Goal: Information Seeking & Learning: Learn about a topic

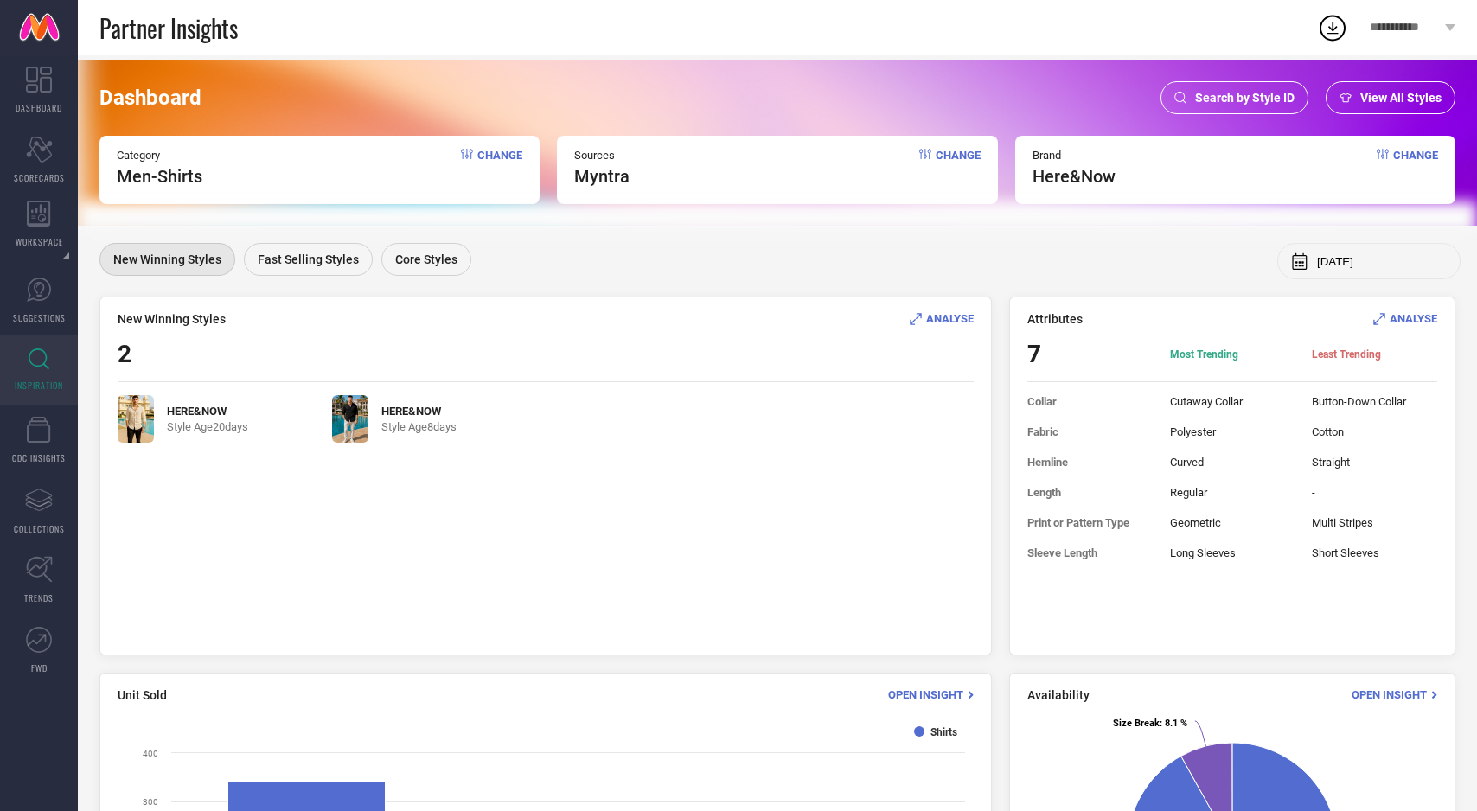
click at [1409, 105] on div "View All Styles" at bounding box center [1391, 97] width 130 height 33
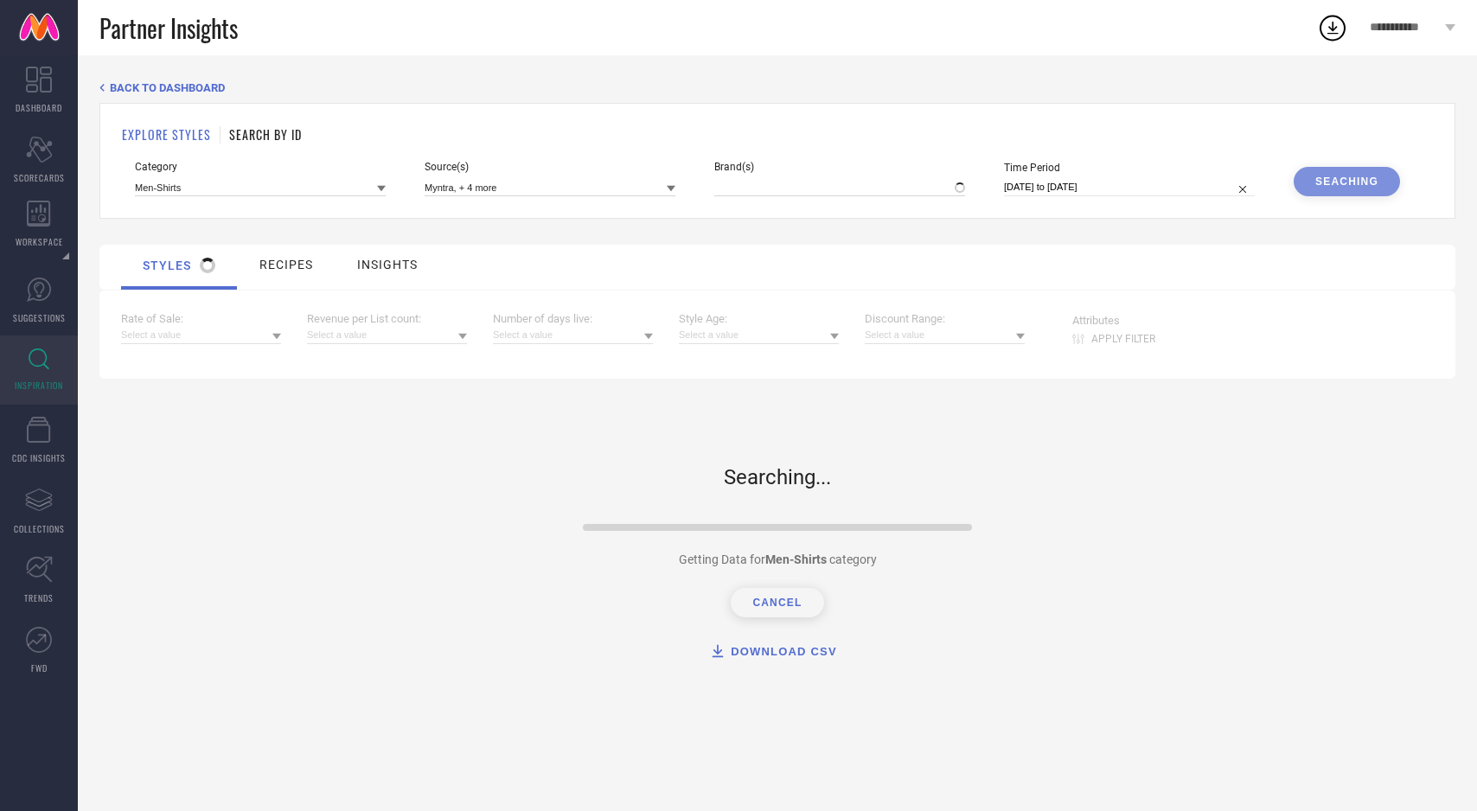
type input "HERE&NOW"
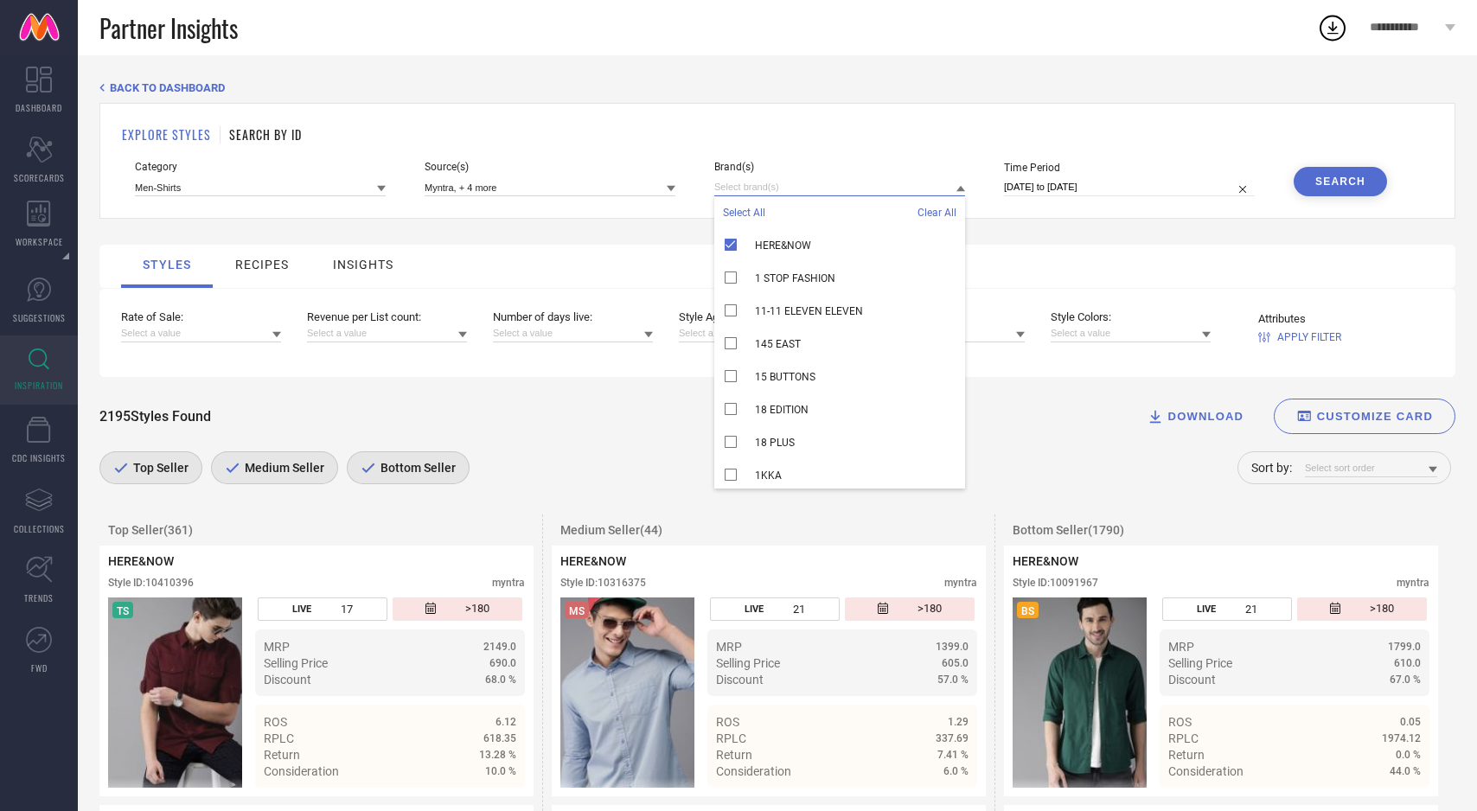
click at [831, 182] on input at bounding box center [839, 187] width 251 height 18
click at [750, 215] on span "Select All" at bounding box center [744, 213] width 42 height 12
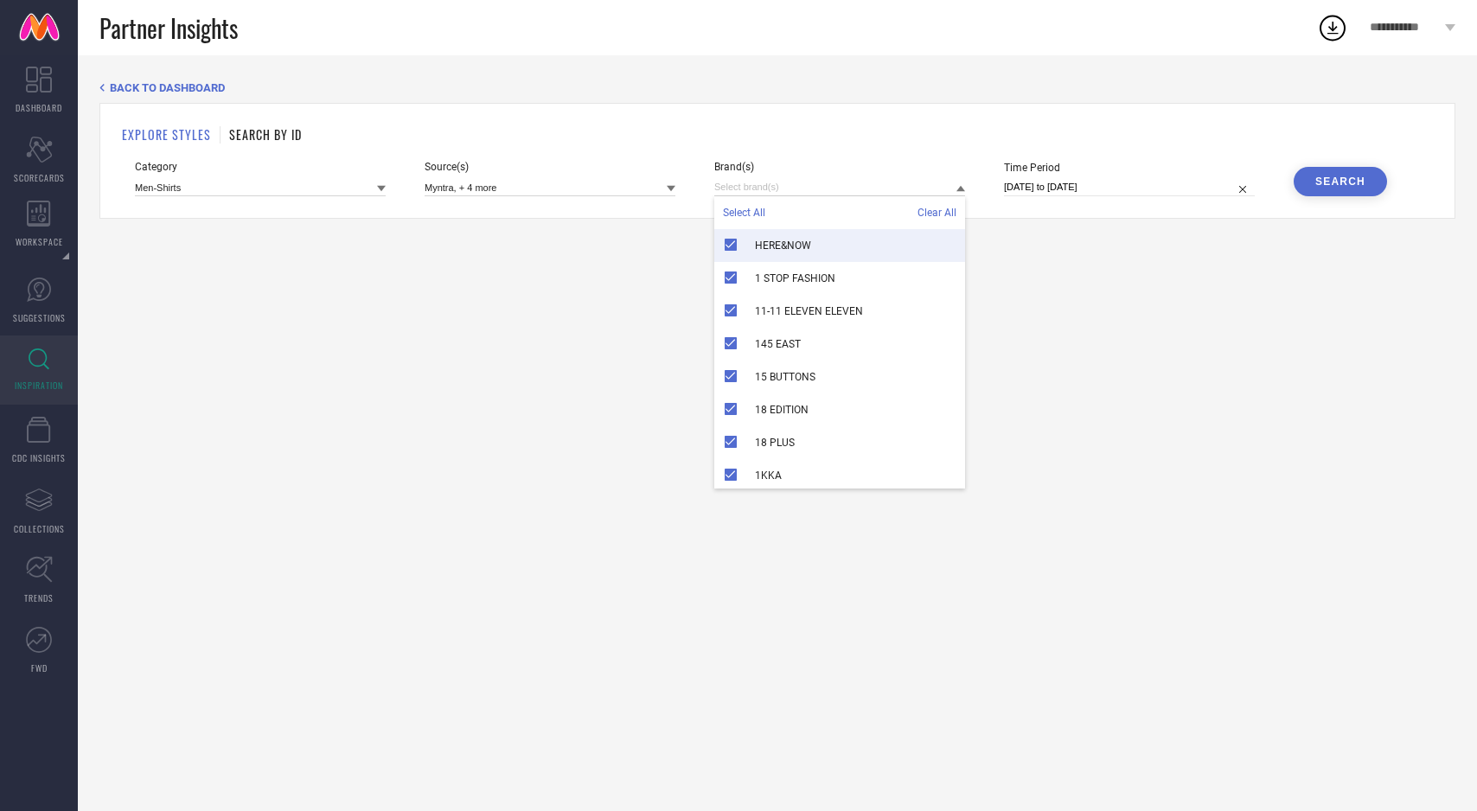
click at [1161, 191] on input "[DATE] to [DATE]" at bounding box center [1129, 187] width 251 height 18
select select "7"
select select "2025"
select select "8"
select select "2025"
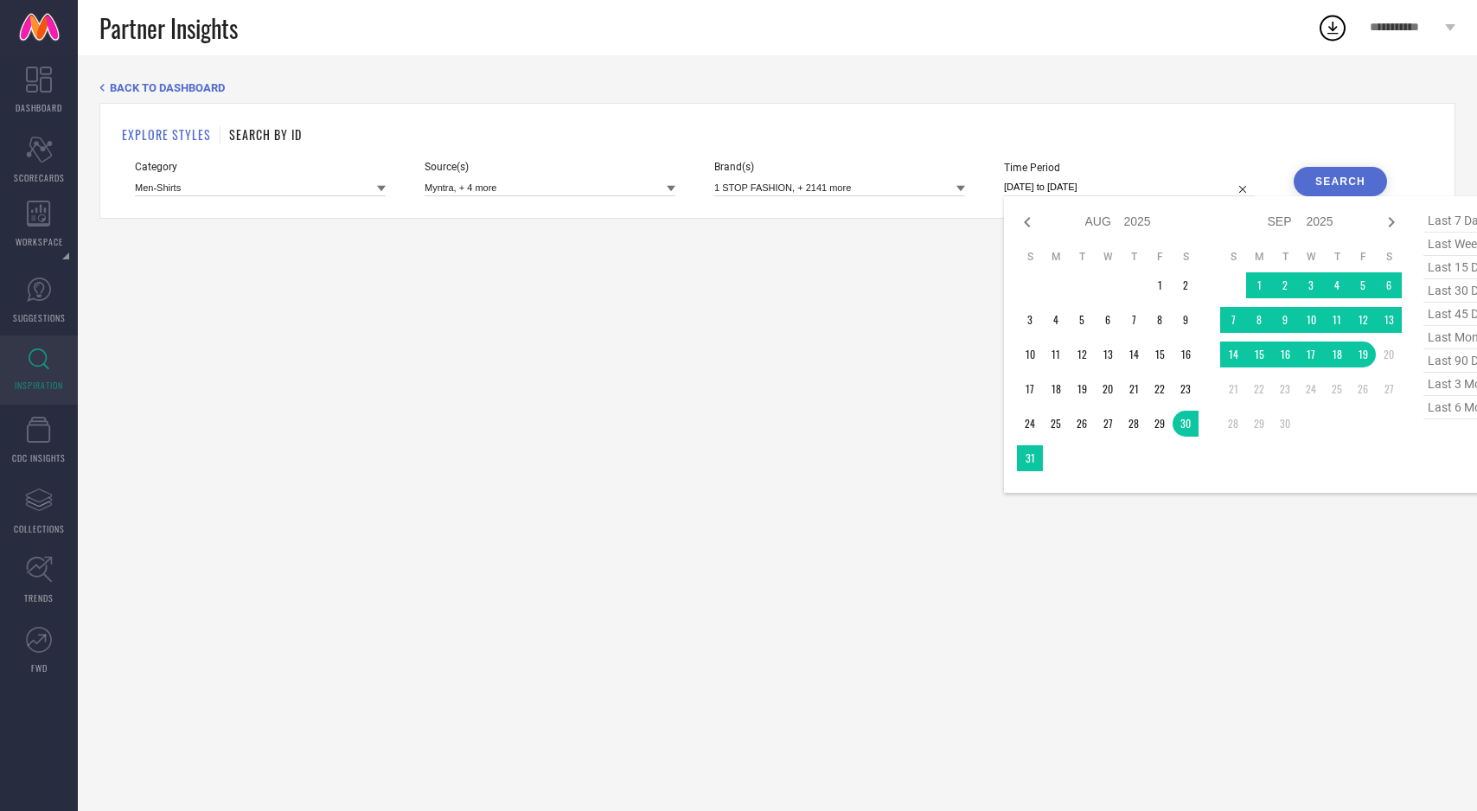
click at [1445, 362] on span "last 90 days" at bounding box center [1466, 360] width 86 height 23
type input "[DATE] to [DATE]"
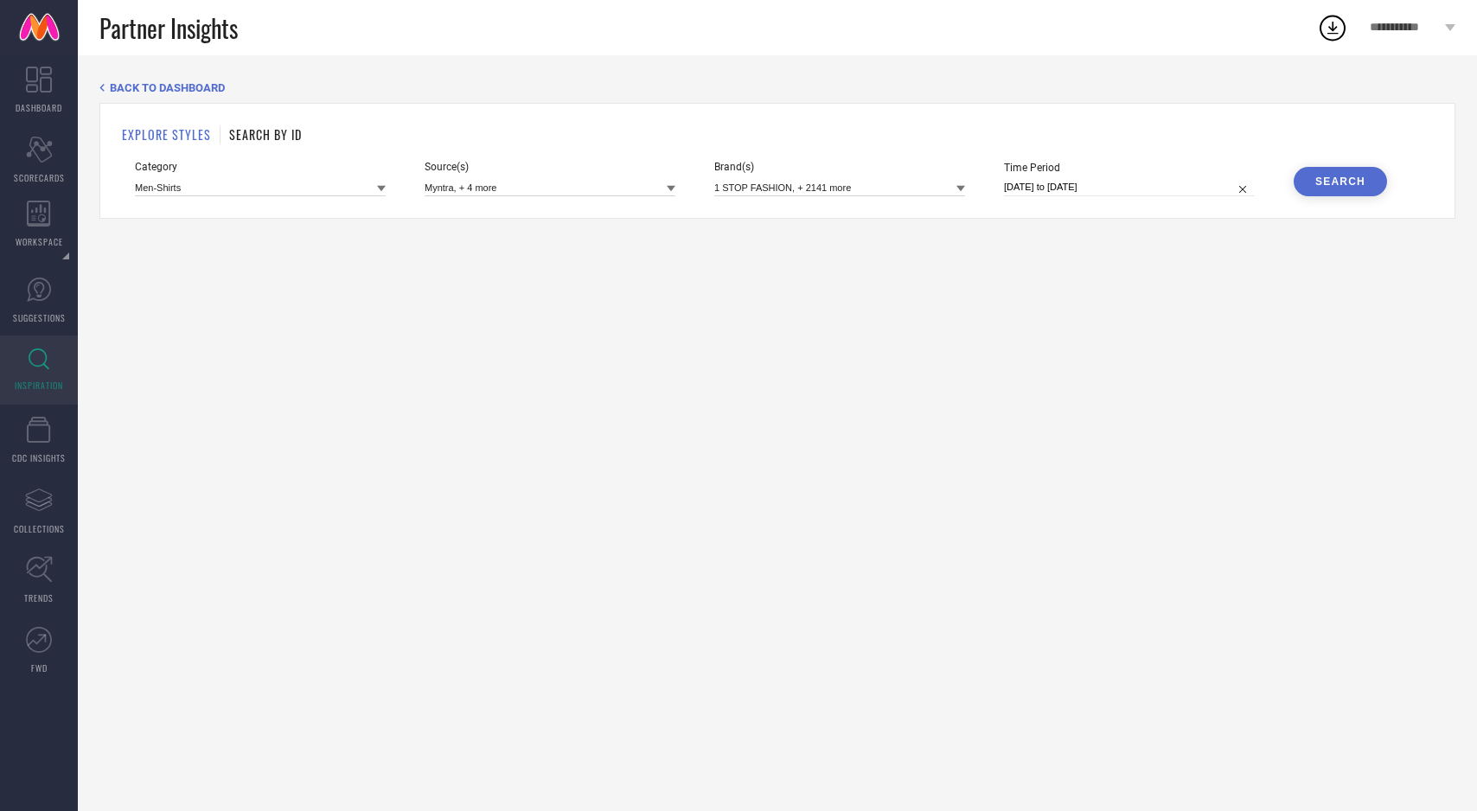
click at [1317, 293] on div "BACK TO DASHBOARD EXPLORE STYLES SEARCH BY ID Category Men-Shirts Source(s) Myn…" at bounding box center [777, 433] width 1399 height 756
select select "5"
select select "2025"
select select "6"
select select "2025"
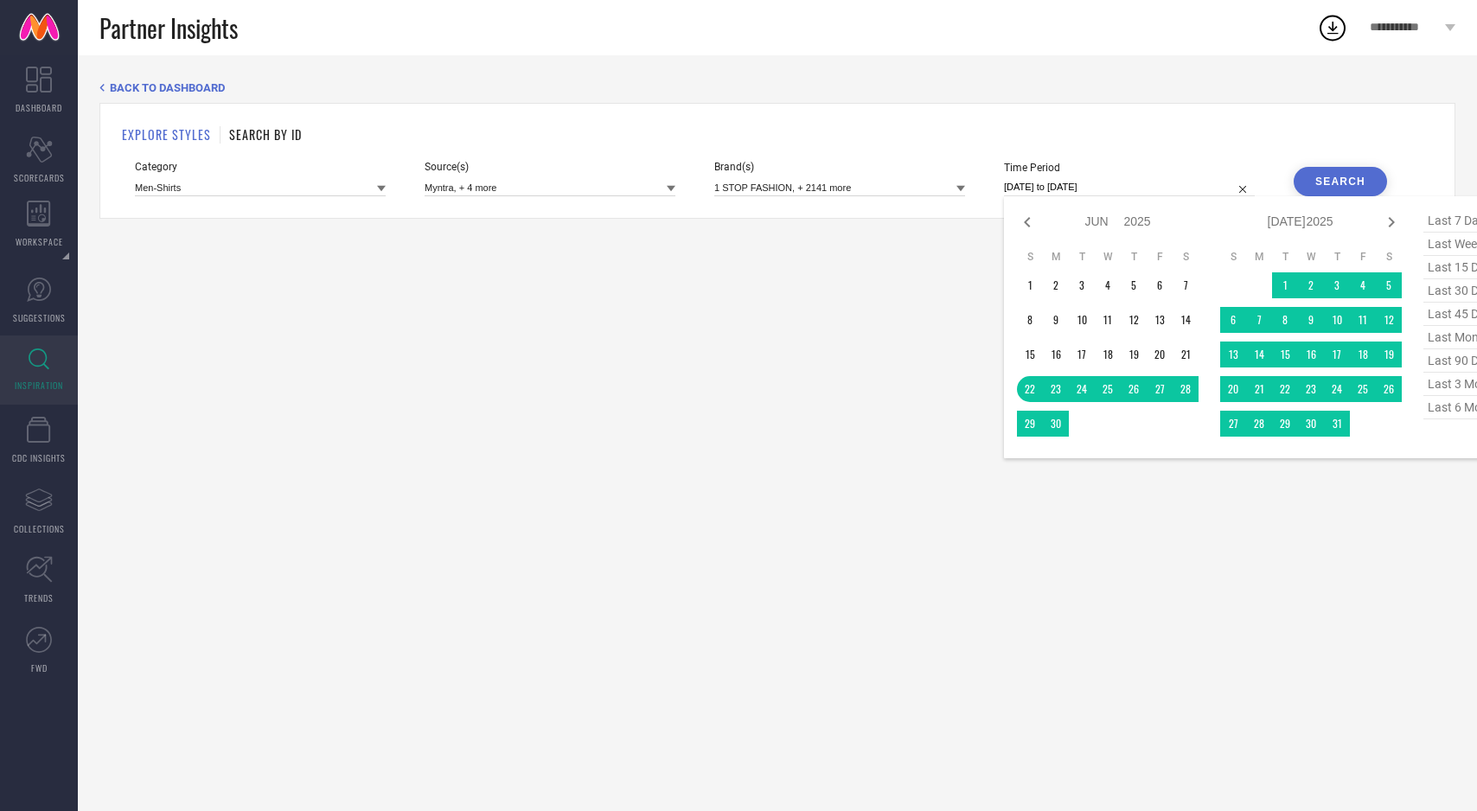
click at [1186, 191] on input "[DATE] to [DATE]" at bounding box center [1129, 187] width 251 height 18
click at [1450, 415] on span "last 6 months" at bounding box center [1466, 407] width 86 height 23
type input "[DATE] to [DATE]"
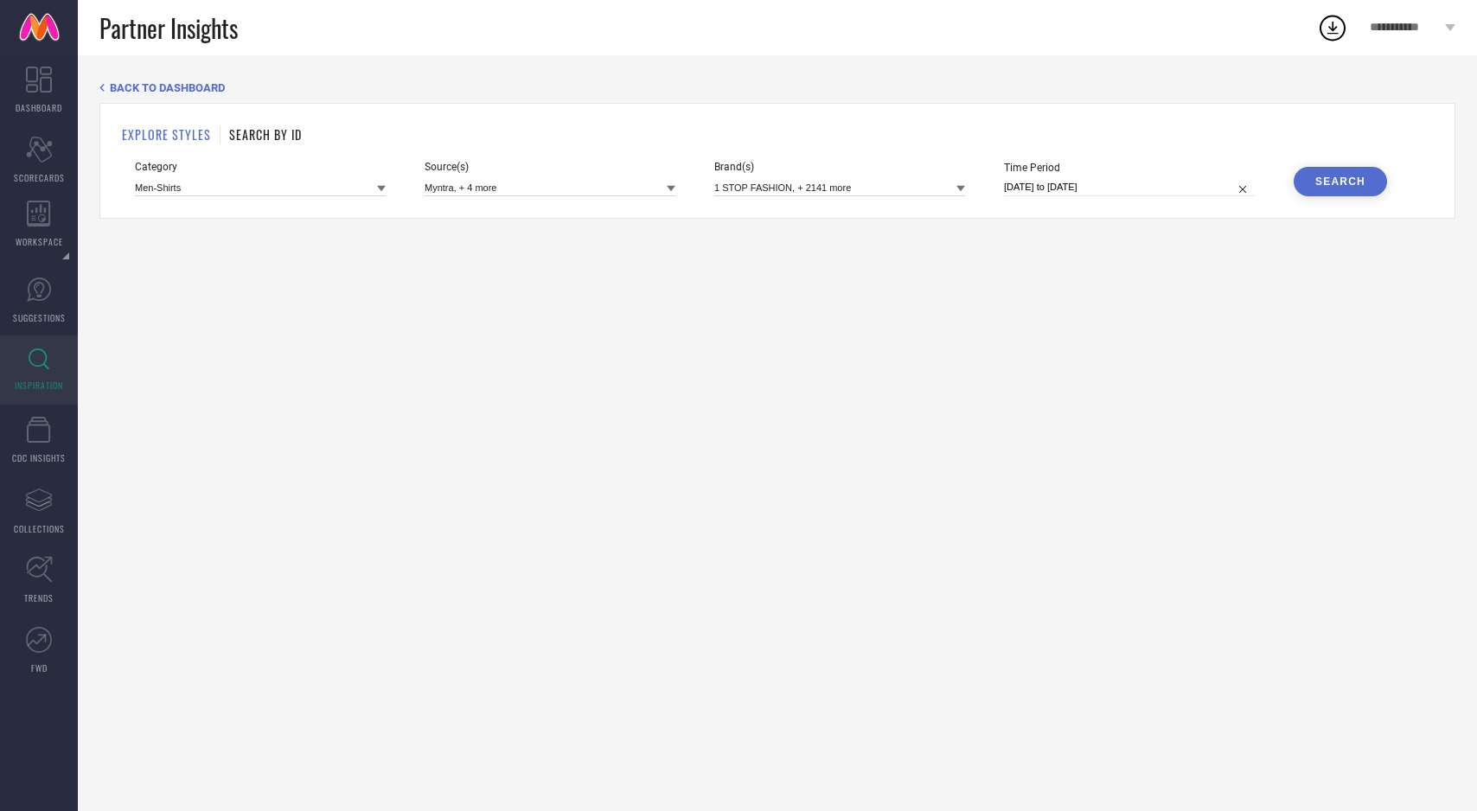
click at [1329, 184] on div "Search" at bounding box center [1340, 182] width 50 height 12
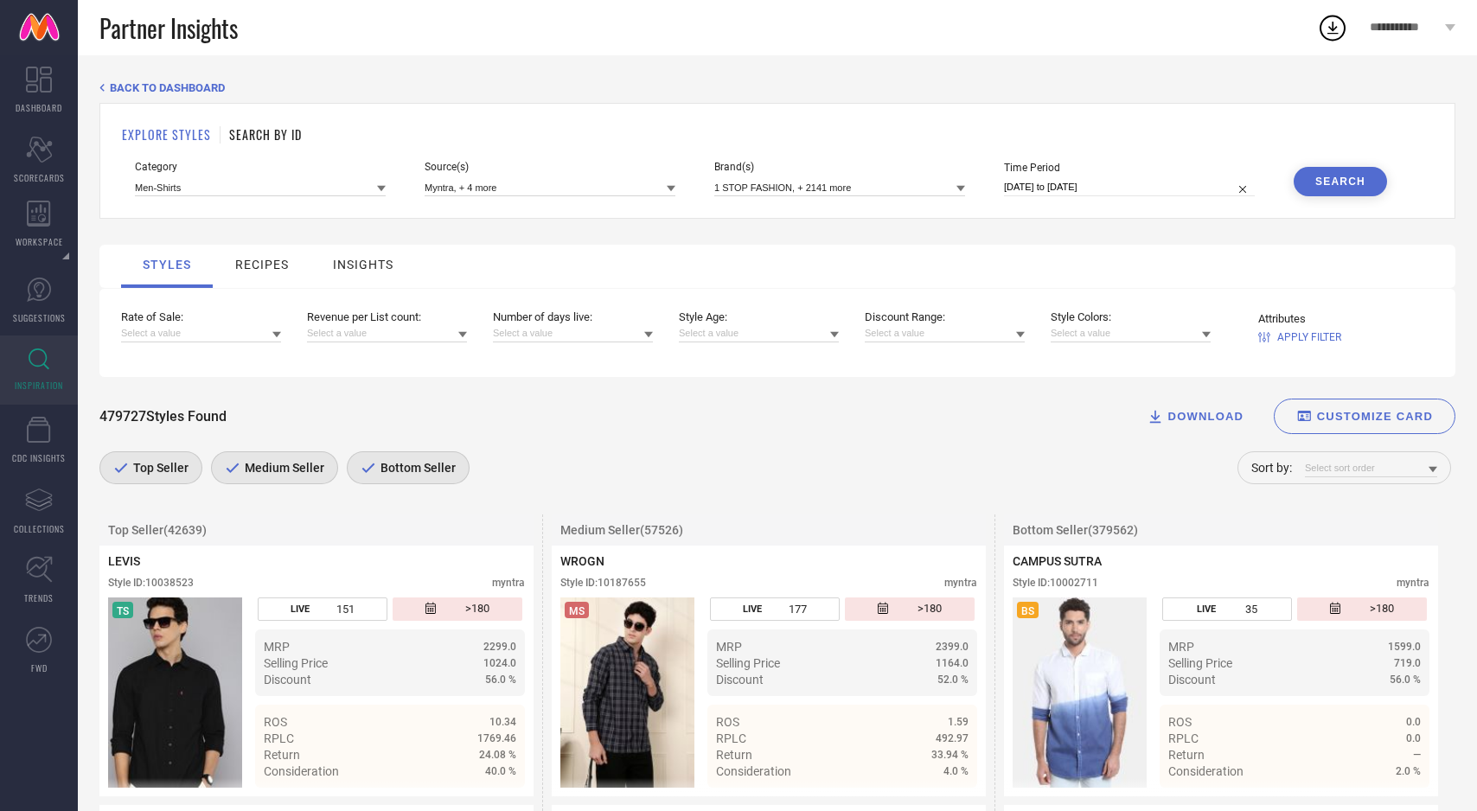
click at [385, 468] on span "Bottom Seller" at bounding box center [416, 468] width 80 height 14
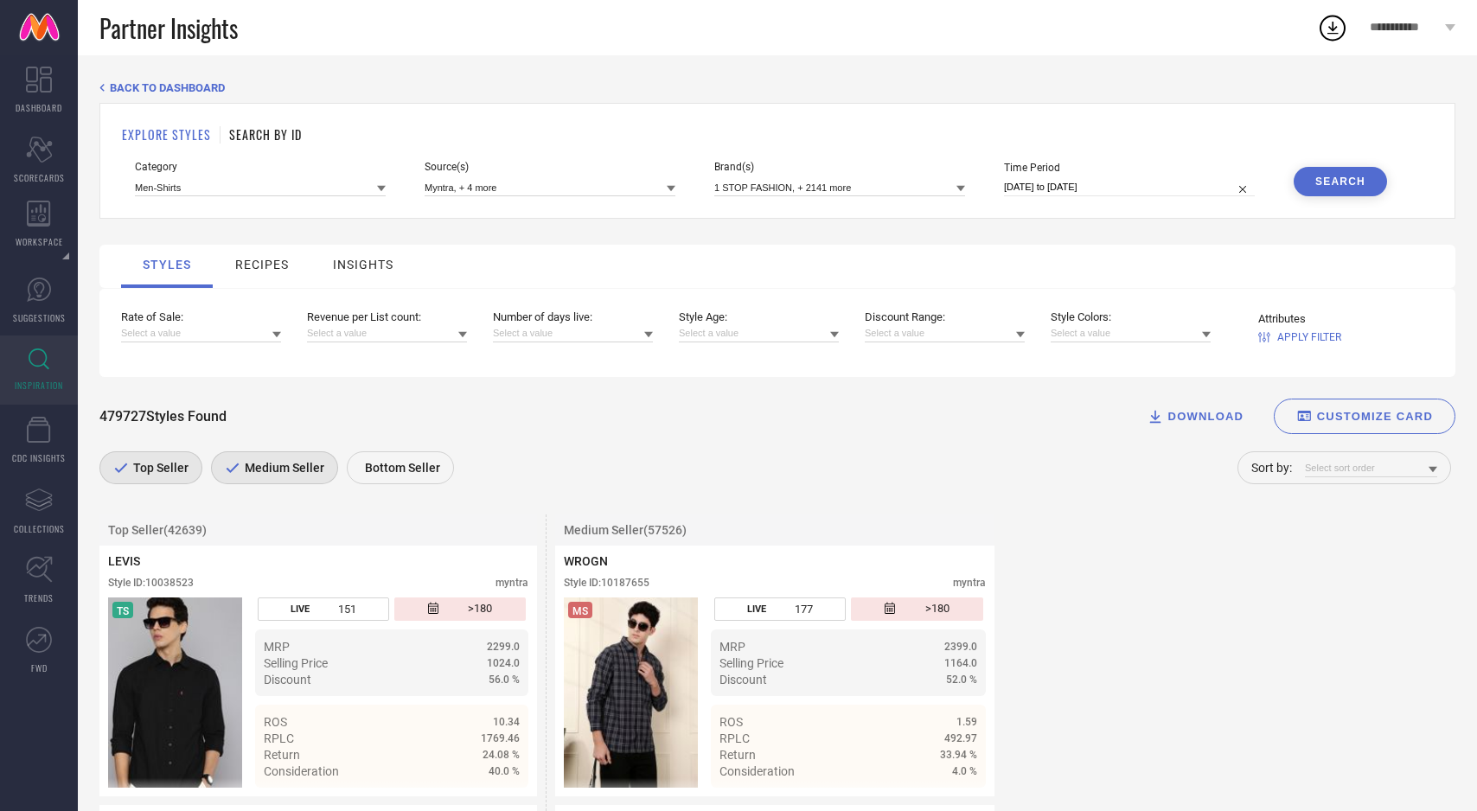
click at [306, 461] on div "Medium Seller" at bounding box center [274, 467] width 127 height 33
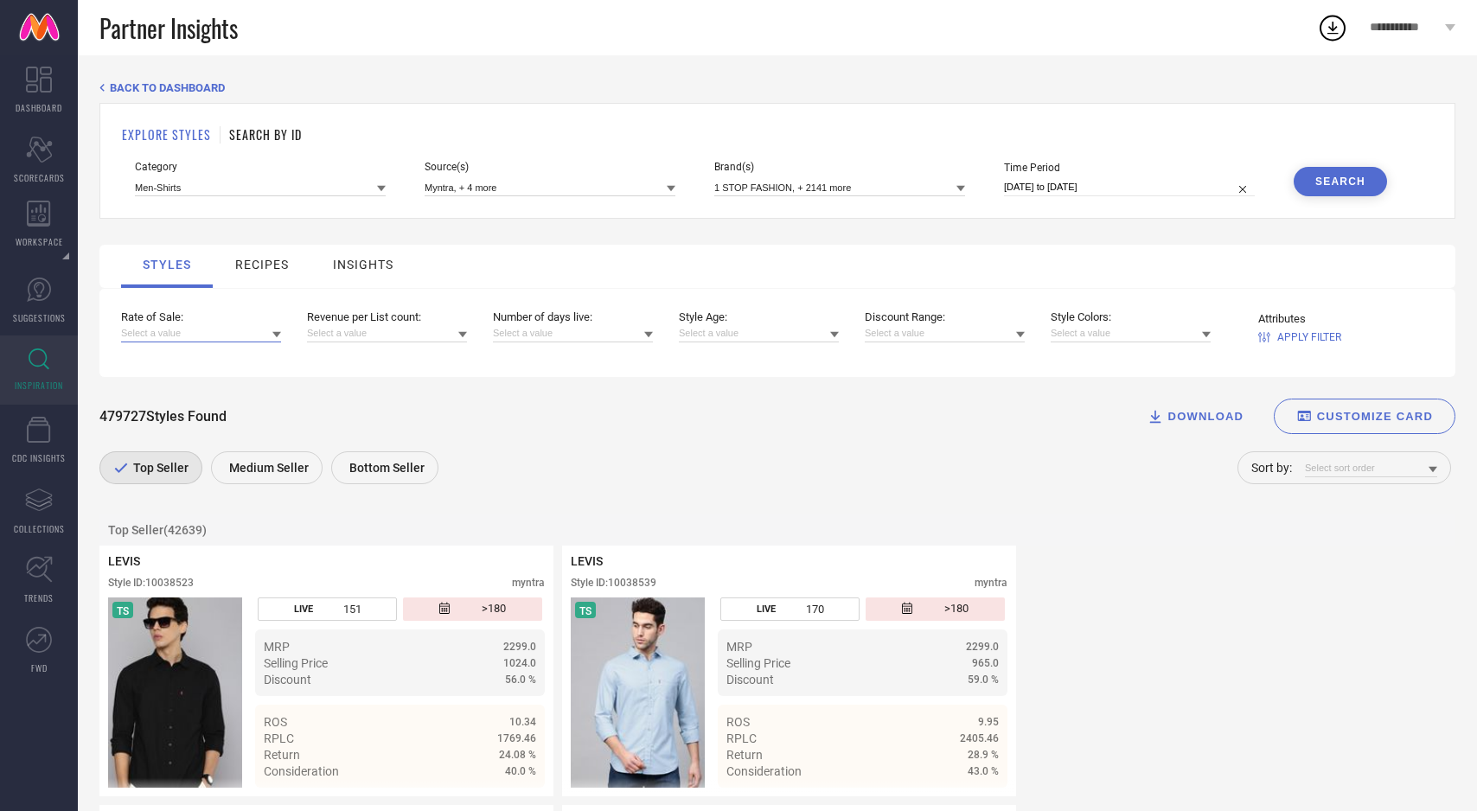
click at [260, 338] on input at bounding box center [201, 333] width 160 height 18
click at [225, 410] on div "Greater than 4" at bounding box center [201, 415] width 160 height 29
click at [1435, 466] on div at bounding box center [1432, 469] width 9 height 16
click at [1369, 493] on span "Rate of Sale" at bounding box center [1340, 492] width 55 height 12
